Goal: Find specific page/section

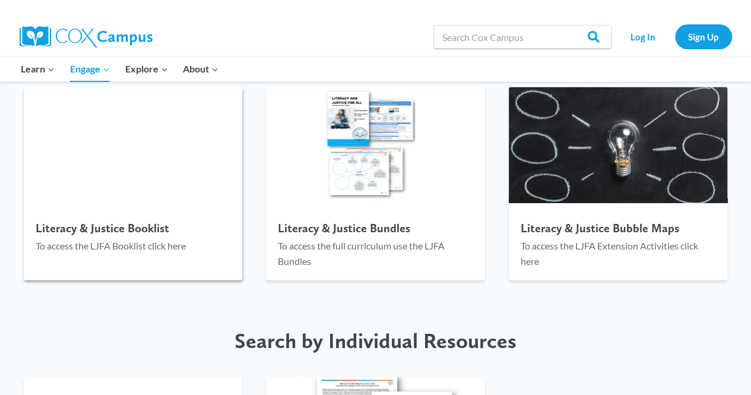
scroll to position [1336, 0]
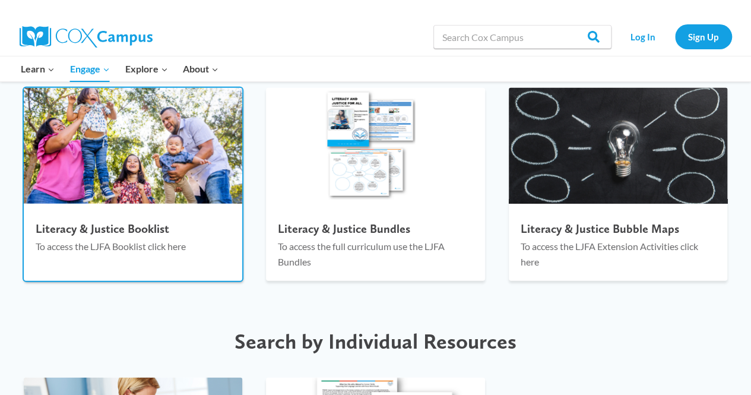
click at [149, 253] on p "To access the LJFA Booklist click here" at bounding box center [133, 246] width 195 height 15
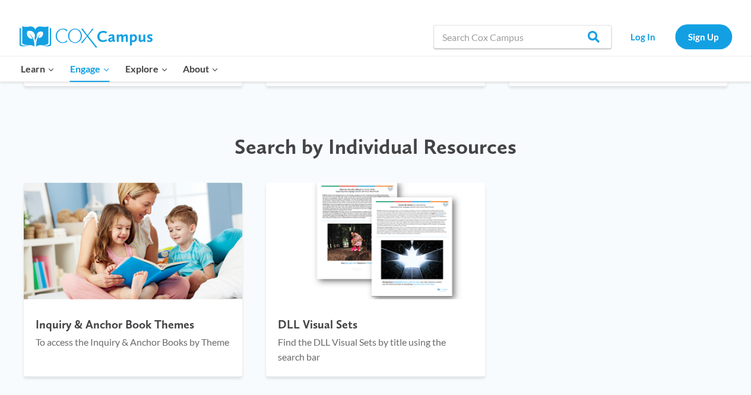
scroll to position [1545, 0]
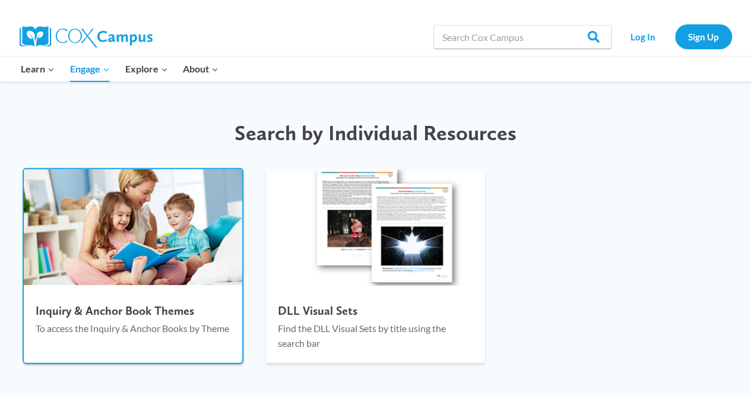
click at [141, 326] on p "To access the Inquiry & Anchor Books by Theme" at bounding box center [133, 328] width 195 height 15
